Goal: Find specific page/section: Find specific page/section

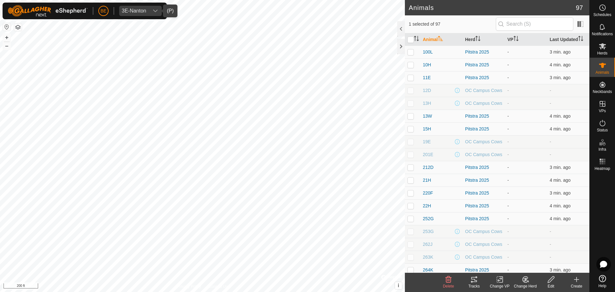
click at [156, 11] on icon "dropdown trigger" at bounding box center [155, 10] width 5 height 5
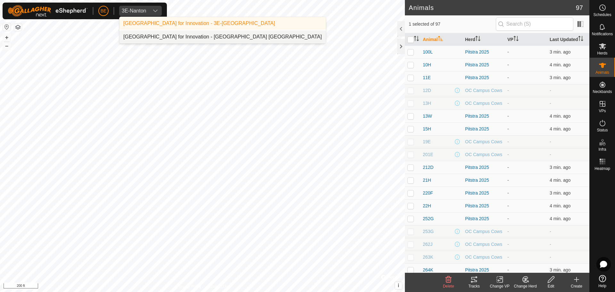
click at [156, 36] on li "[GEOGRAPHIC_DATA] for Innovation - [GEOGRAPHIC_DATA] [GEOGRAPHIC_DATA]" at bounding box center [223, 36] width 206 height 13
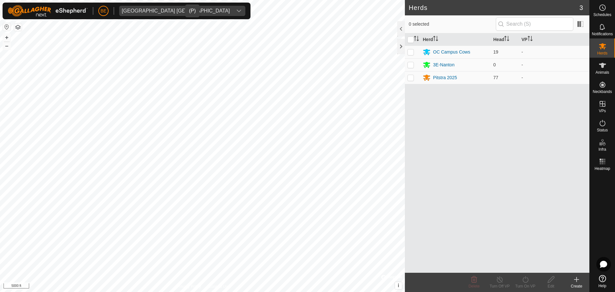
click at [330, 292] on html "BE Olds College [GEOGRAPHIC_DATA] Schedules Notifications Herds Animals Neckban…" at bounding box center [307, 146] width 615 height 292
